Goal: Task Accomplishment & Management: Use online tool/utility

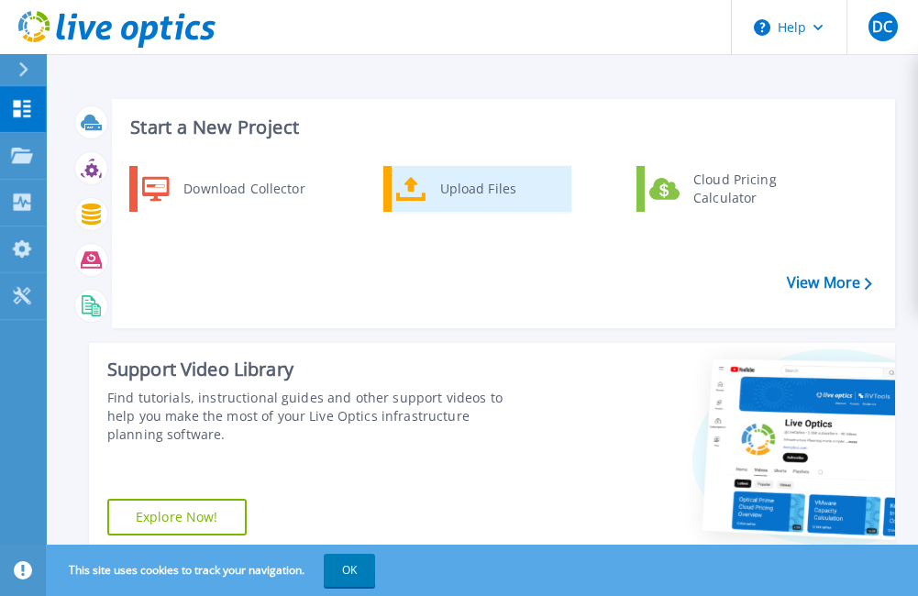
click at [489, 182] on div "Upload Files" at bounding box center [499, 189] width 136 height 37
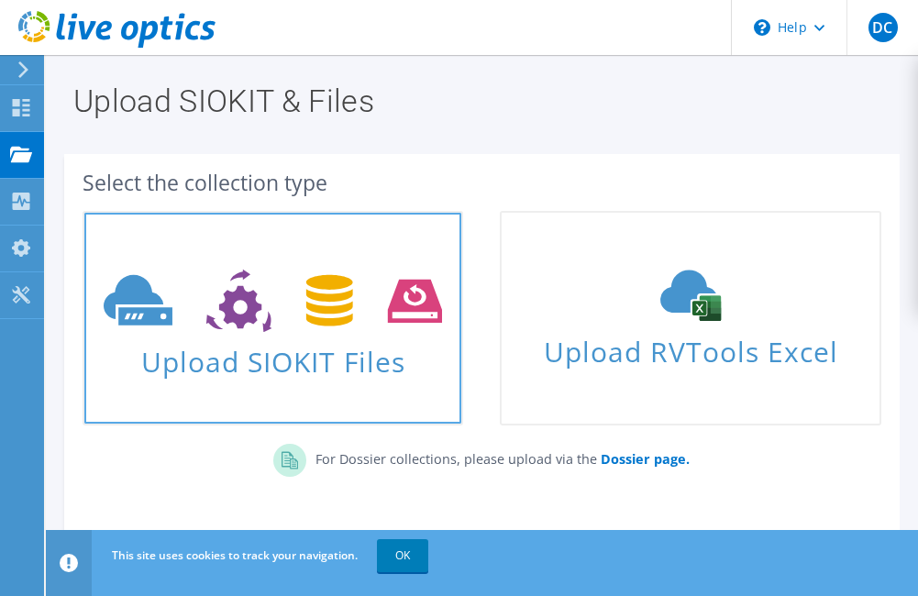
click at [277, 317] on icon at bounding box center [273, 301] width 339 height 63
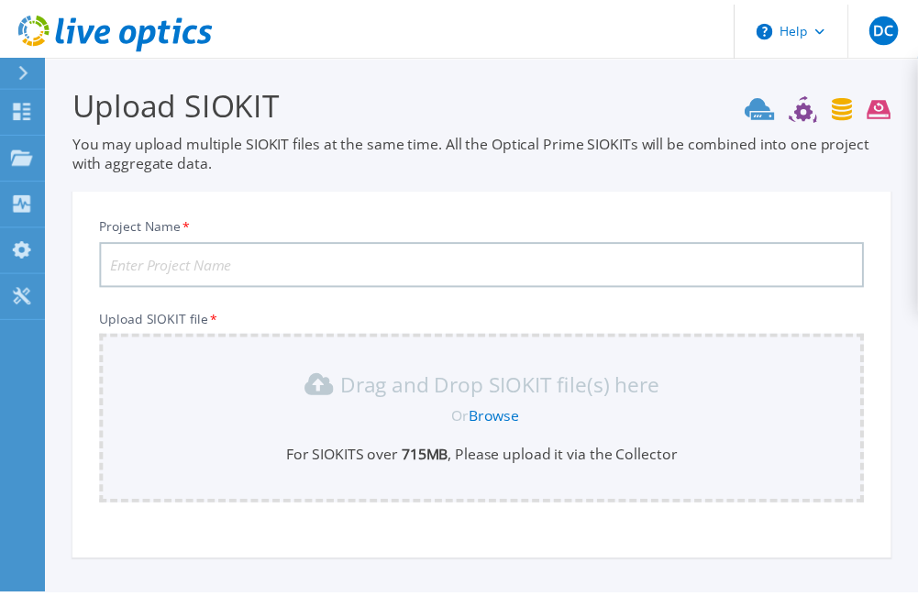
scroll to position [155, 0]
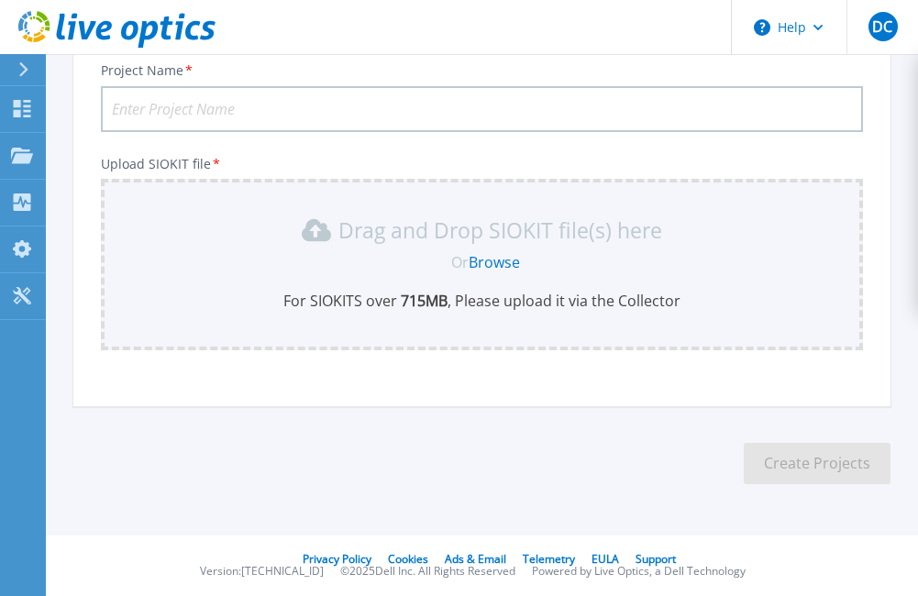
click at [495, 260] on link "Browse" at bounding box center [494, 262] width 51 height 20
click at [307, 98] on input "Project Name *" at bounding box center [482, 109] width 762 height 46
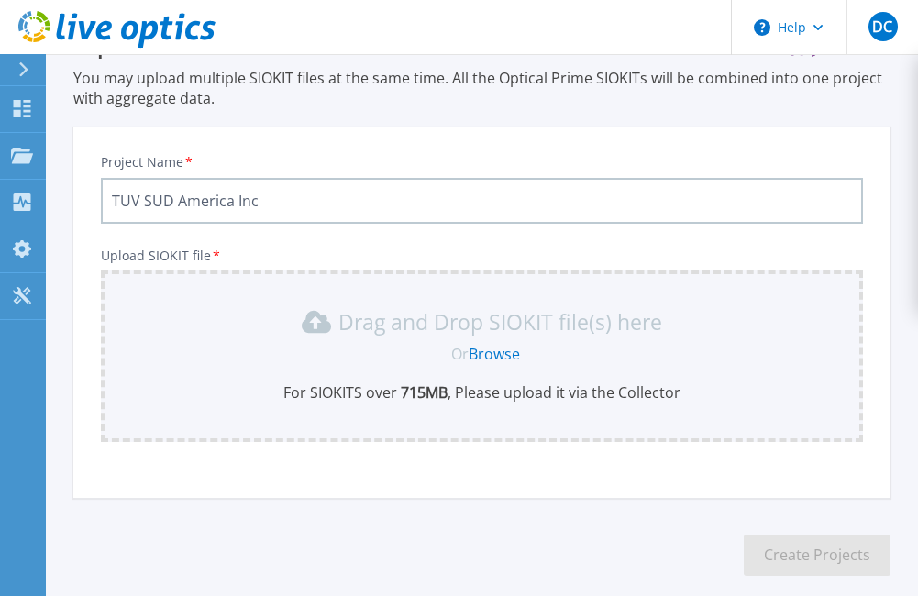
type input "TUV SUD America Inc"
click at [510, 356] on link "Browse" at bounding box center [494, 354] width 51 height 20
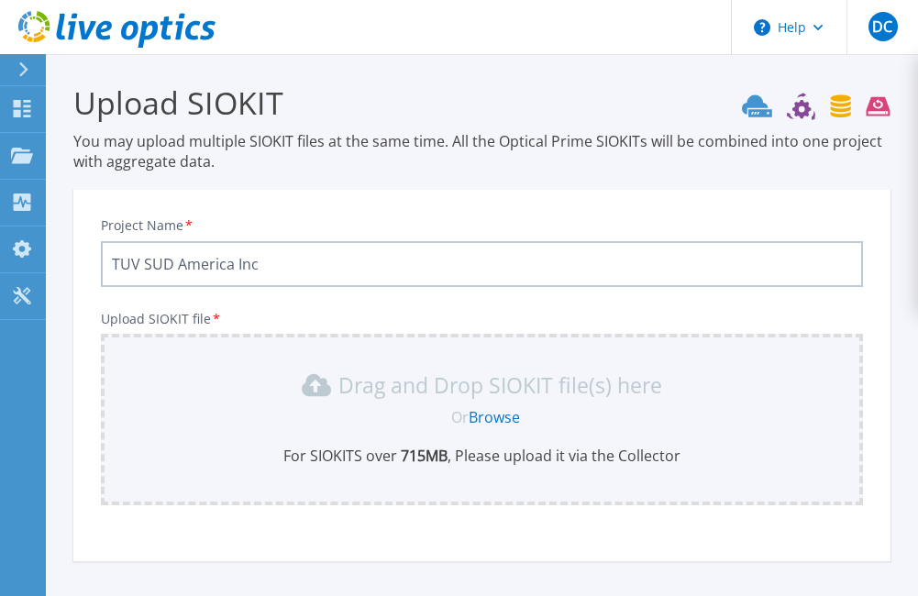
click at [499, 420] on link "Browse" at bounding box center [494, 417] width 51 height 20
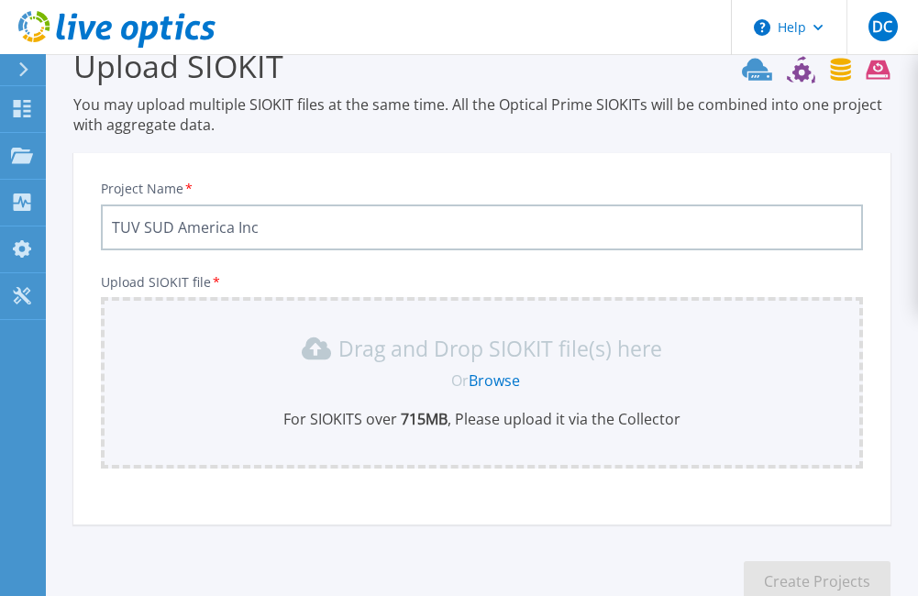
scroll to position [73, 0]
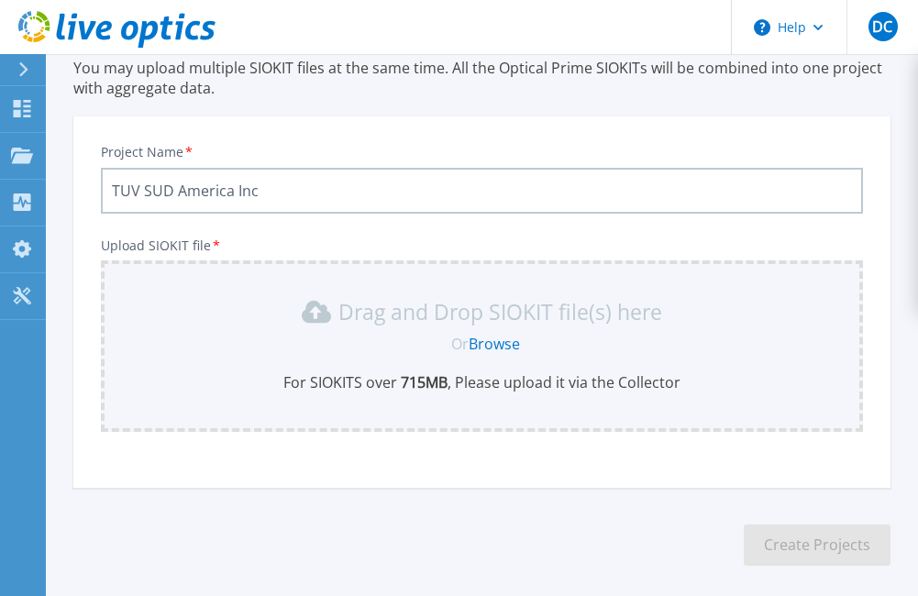
click at [567, 67] on p "You may upload multiple SIOKIT files at the same time. All the Optical Prime SI…" at bounding box center [481, 78] width 817 height 40
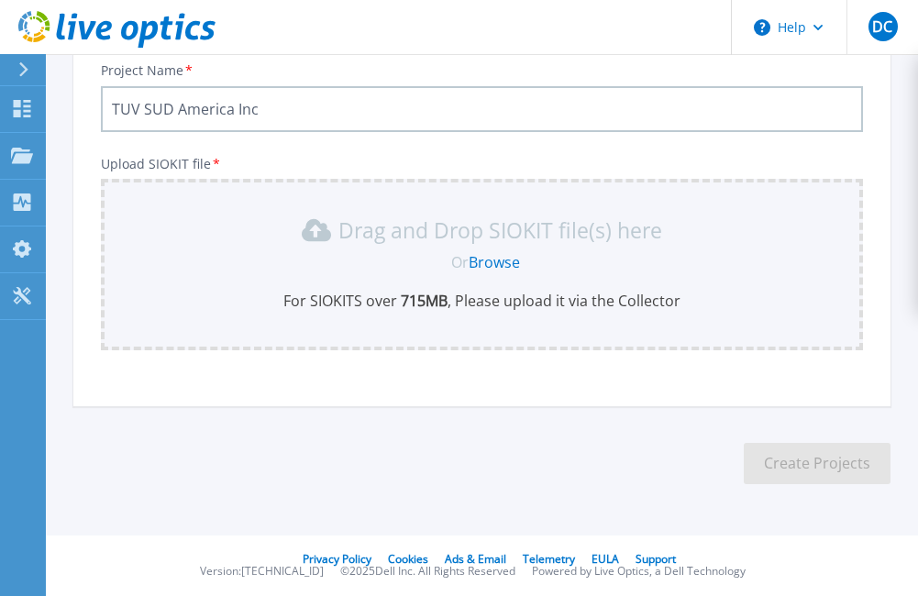
scroll to position [0, 0]
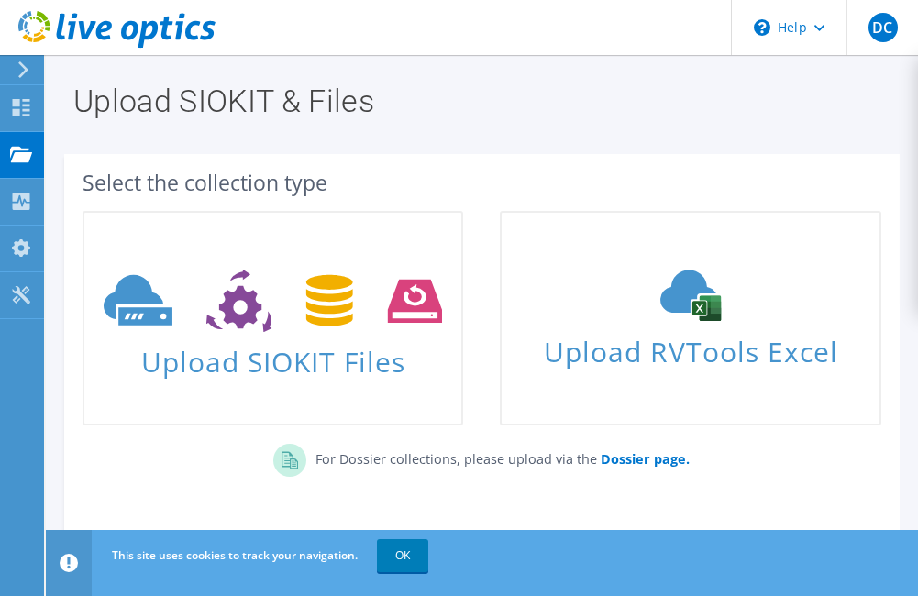
scroll to position [81, 0]
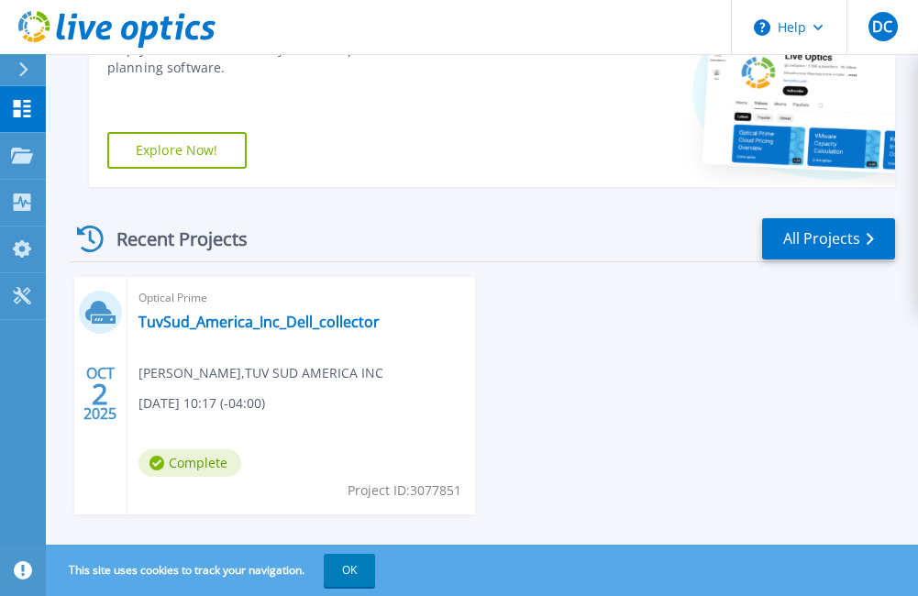
scroll to position [397, 0]
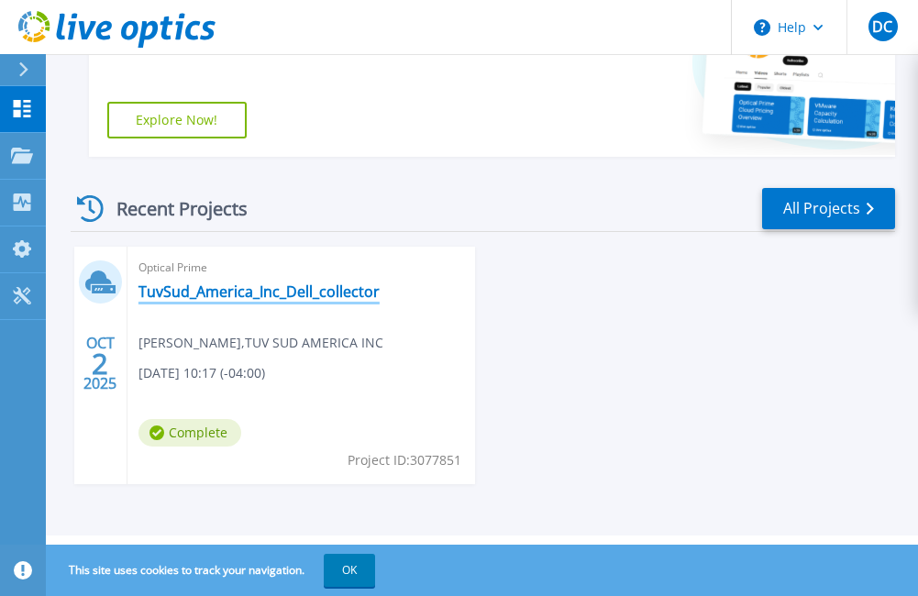
click at [335, 292] on link "TuvSud_America_Inc_Dell_collector" at bounding box center [259, 292] width 241 height 18
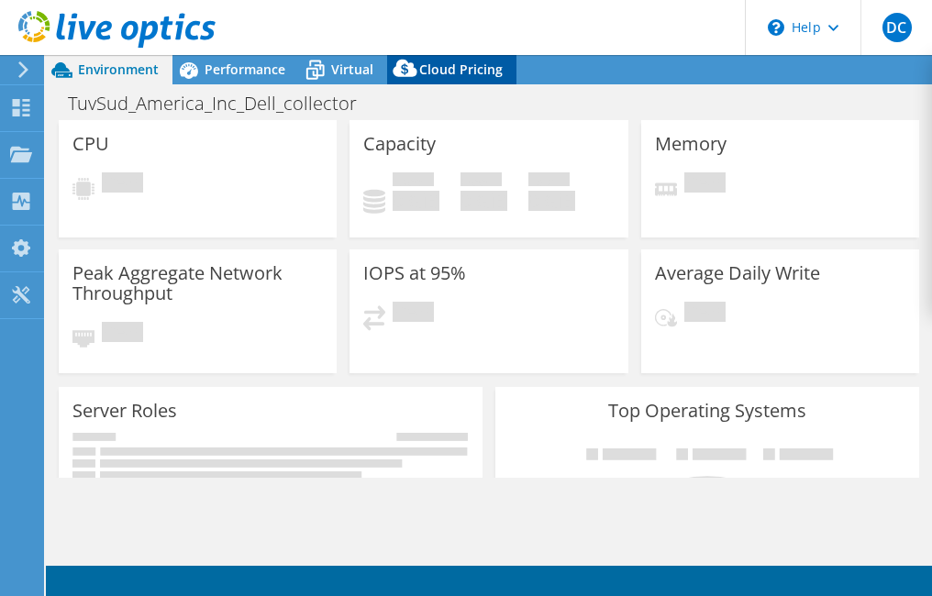
select select "USD"
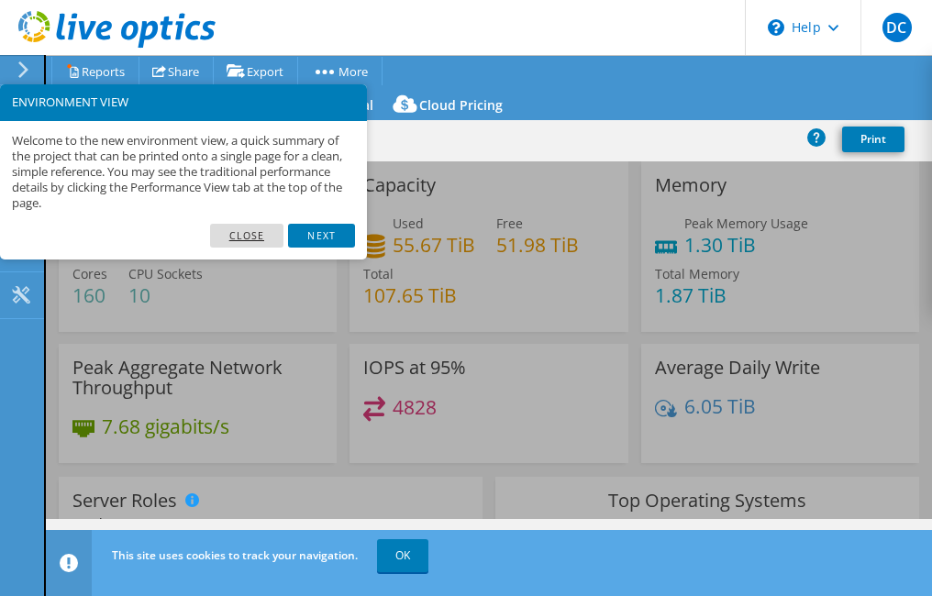
click at [262, 232] on link "Close" at bounding box center [247, 236] width 74 height 24
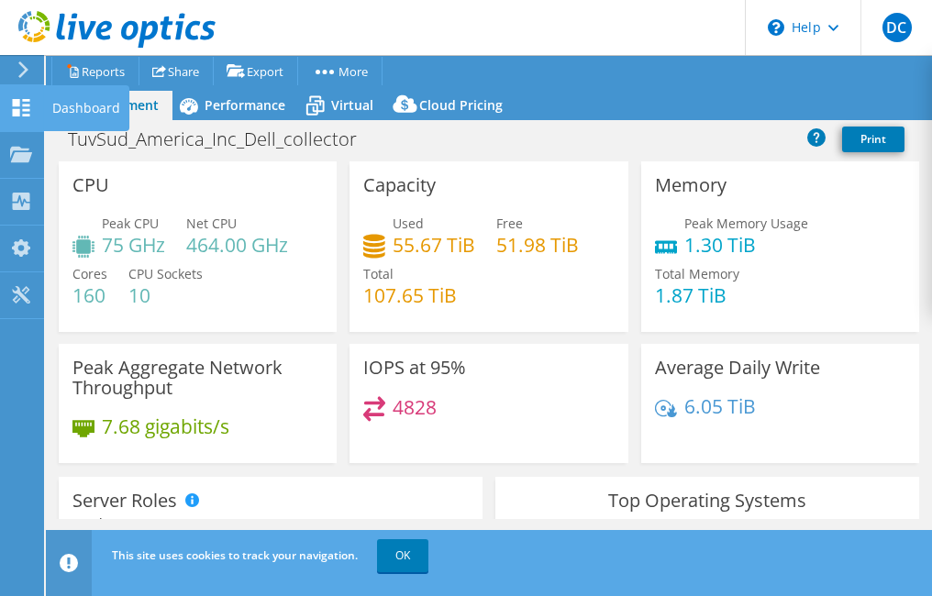
click at [24, 117] on div at bounding box center [21, 110] width 22 height 20
